Goal: Find specific page/section: Locate a particular part of the current website

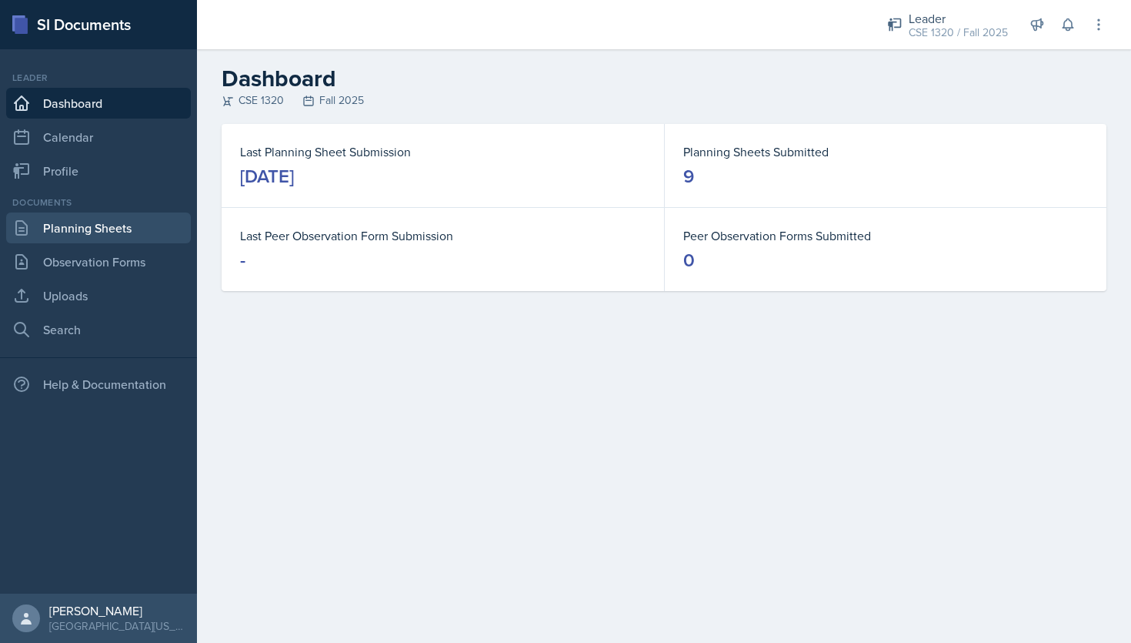
click at [150, 228] on link "Planning Sheets" at bounding box center [98, 227] width 185 height 31
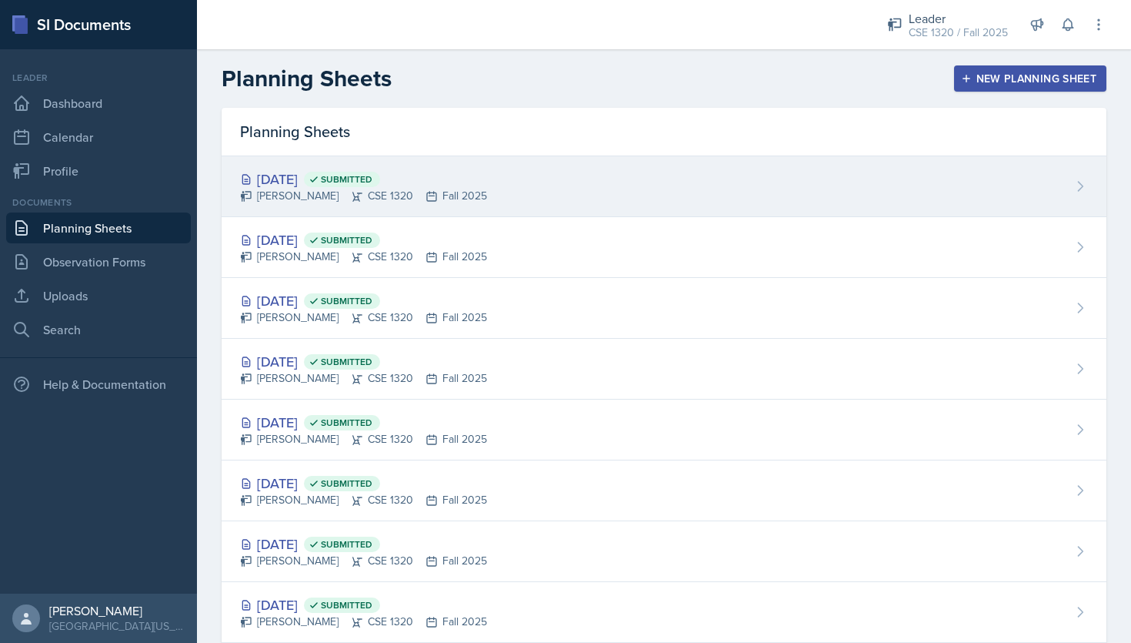
click at [583, 188] on div "[DATE] Submitted [PERSON_NAME] CSE 1320 Fall 2025" at bounding box center [664, 186] width 885 height 61
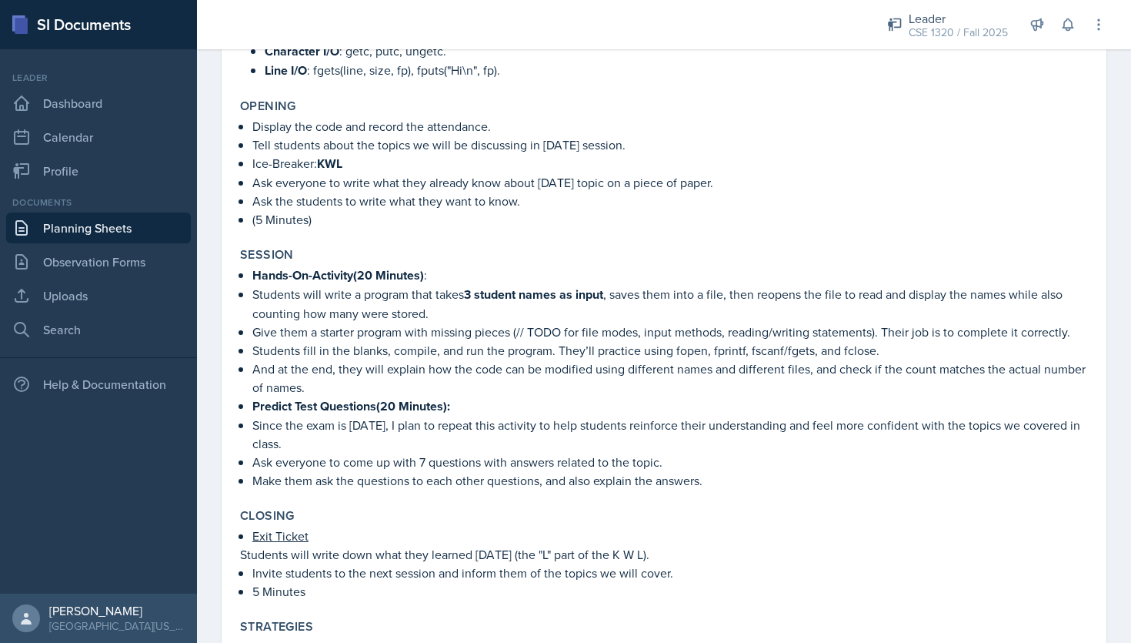
scroll to position [1021, 0]
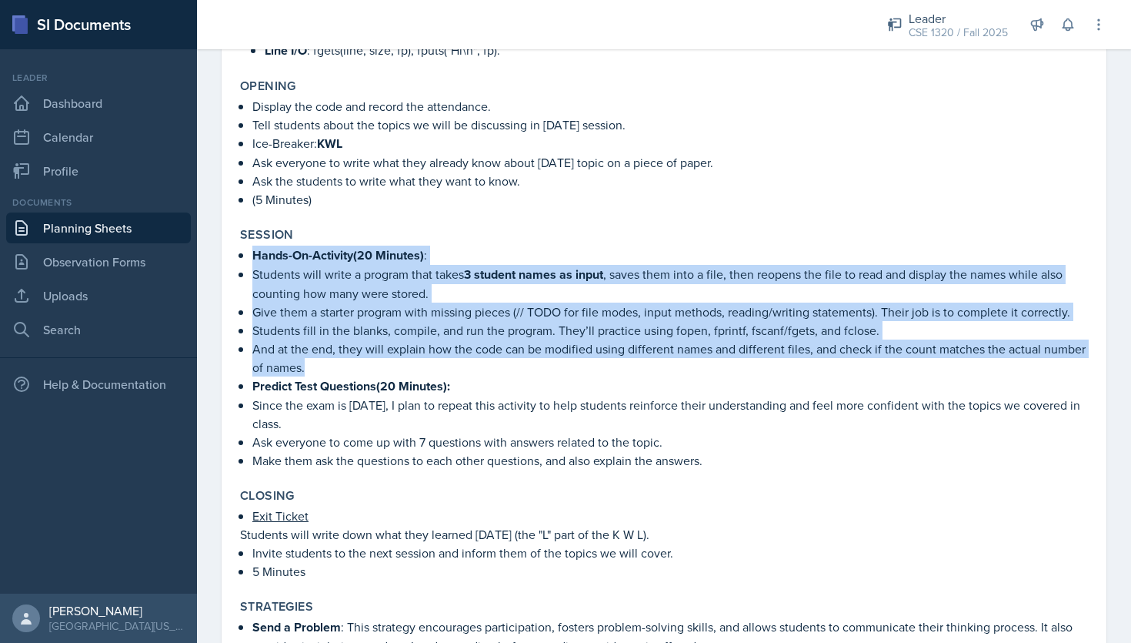
drag, startPoint x: 256, startPoint y: 244, endPoint x: 591, endPoint y: 352, distance: 352.7
click at [591, 352] on ul "Hands-On-Activity(20 Minutes) : Students will write a program that takes 3 stud…" at bounding box center [670, 358] width 836 height 224
copy ul "Hands-On-Activity(20 Minutes) : Students will write a program that takes 3 stud…"
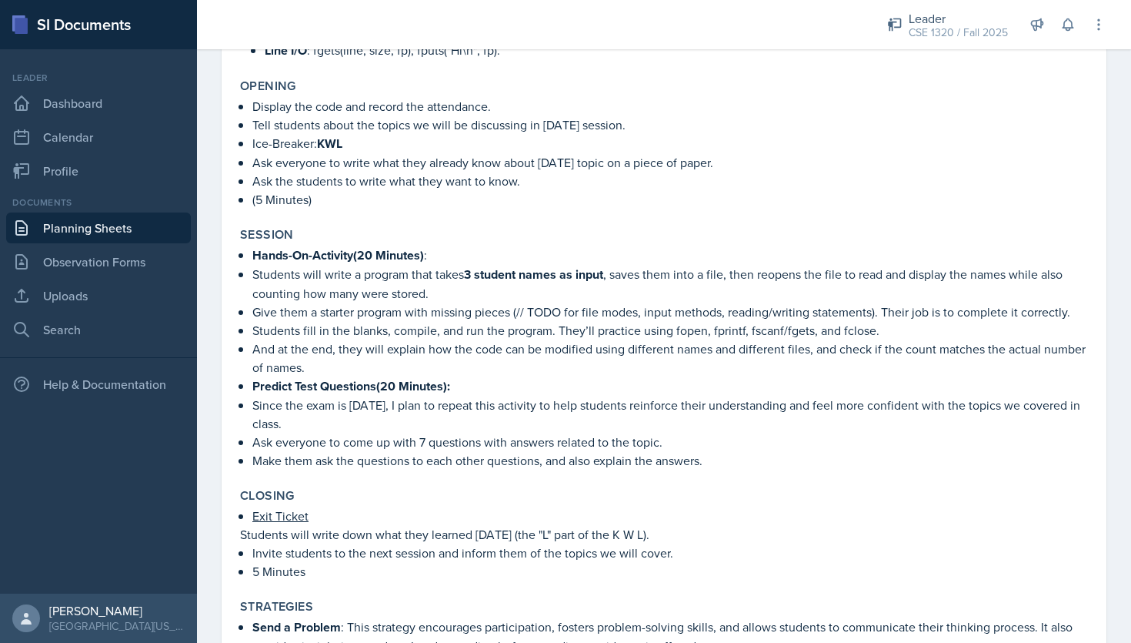
click at [493, 227] on div "Session" at bounding box center [664, 234] width 848 height 15
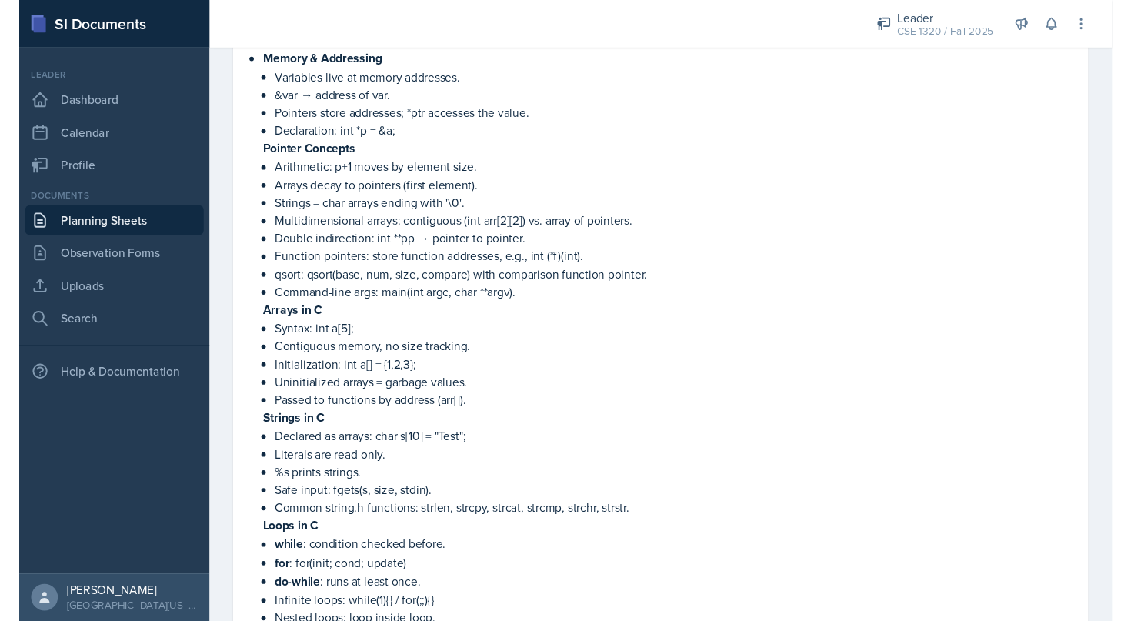
scroll to position [0, 0]
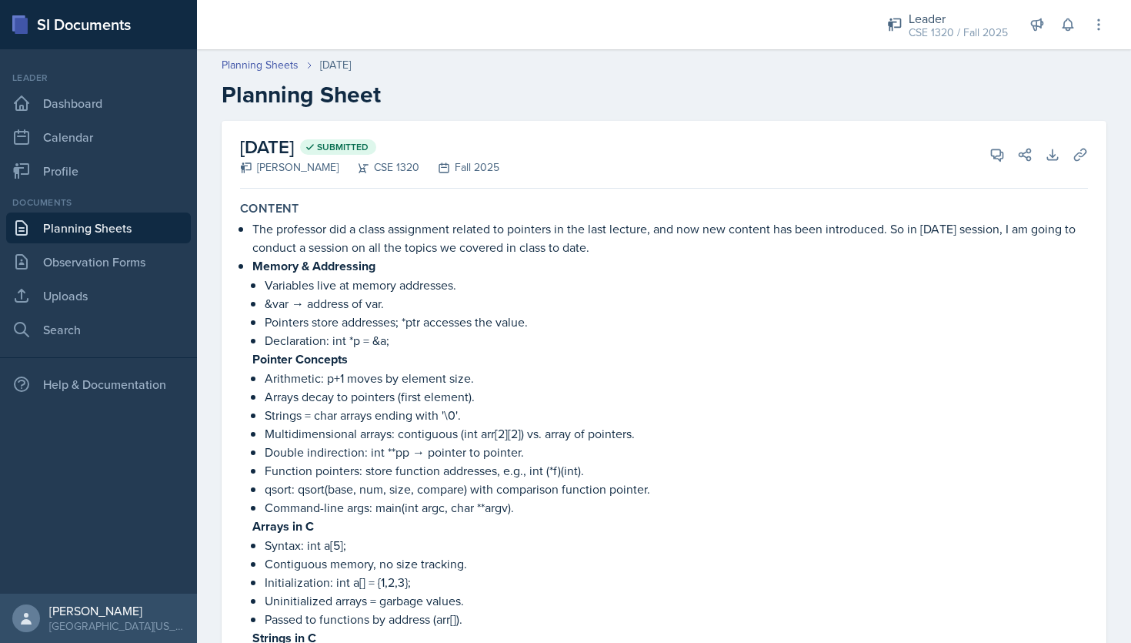
click at [124, 221] on link "Planning Sheets" at bounding box center [98, 227] width 185 height 31
